Goal: Task Accomplishment & Management: Complete application form

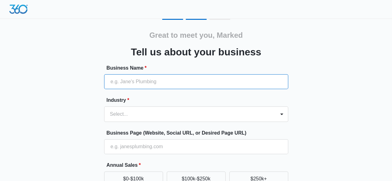
click at [201, 83] on input "Business Name *" at bounding box center [196, 81] width 184 height 15
click at [241, 85] on input "Business Name *" at bounding box center [196, 81] width 184 height 15
type input "Marked Communications"
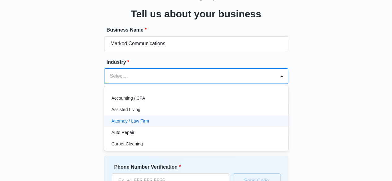
scroll to position [40, 0]
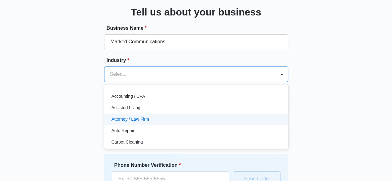
click at [209, 82] on div "49 results available. Use Up and Down to choose options, press Enter to select …" at bounding box center [196, 74] width 184 height 15
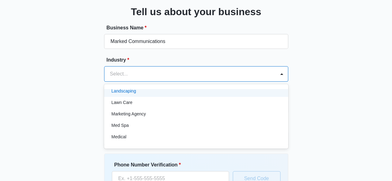
scroll to position [299, 0]
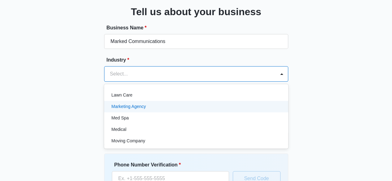
click at [165, 108] on div "Marketing Agency" at bounding box center [196, 106] width 168 height 7
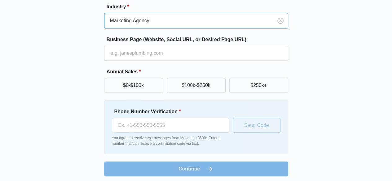
scroll to position [94, 0]
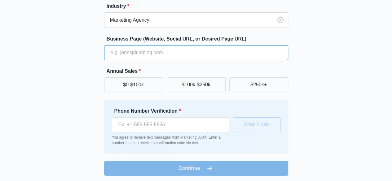
click at [179, 50] on input "Business Page (Website, Social URL, or Desired Page URL)" at bounding box center [196, 52] width 184 height 15
type input "[URL][DOMAIN_NAME]"
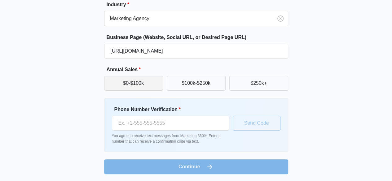
click at [152, 80] on button "$0-$100k" at bounding box center [133, 83] width 59 height 15
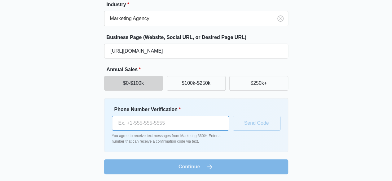
click at [141, 121] on input "Phone Number Verification *" at bounding box center [170, 123] width 117 height 15
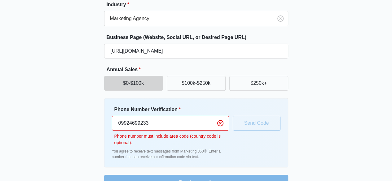
click at [121, 122] on input "09924699233" at bounding box center [170, 123] width 117 height 15
type input "[PHONE_NUMBER]"
